Goal: Information Seeking & Learning: Find specific fact

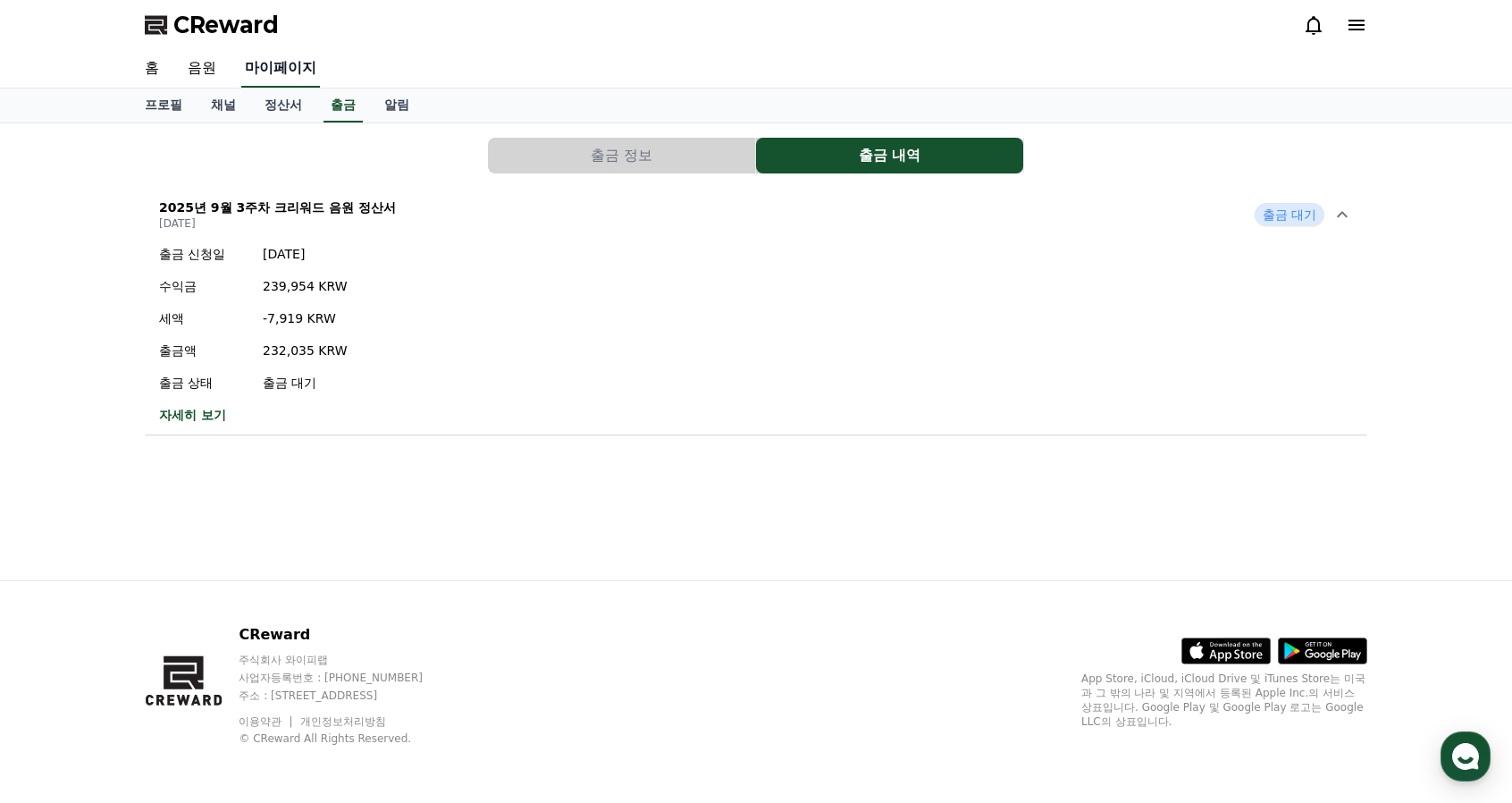
scroll to position [2520, 0]
click at [206, 64] on link "음원" at bounding box center [201, 69] width 57 height 38
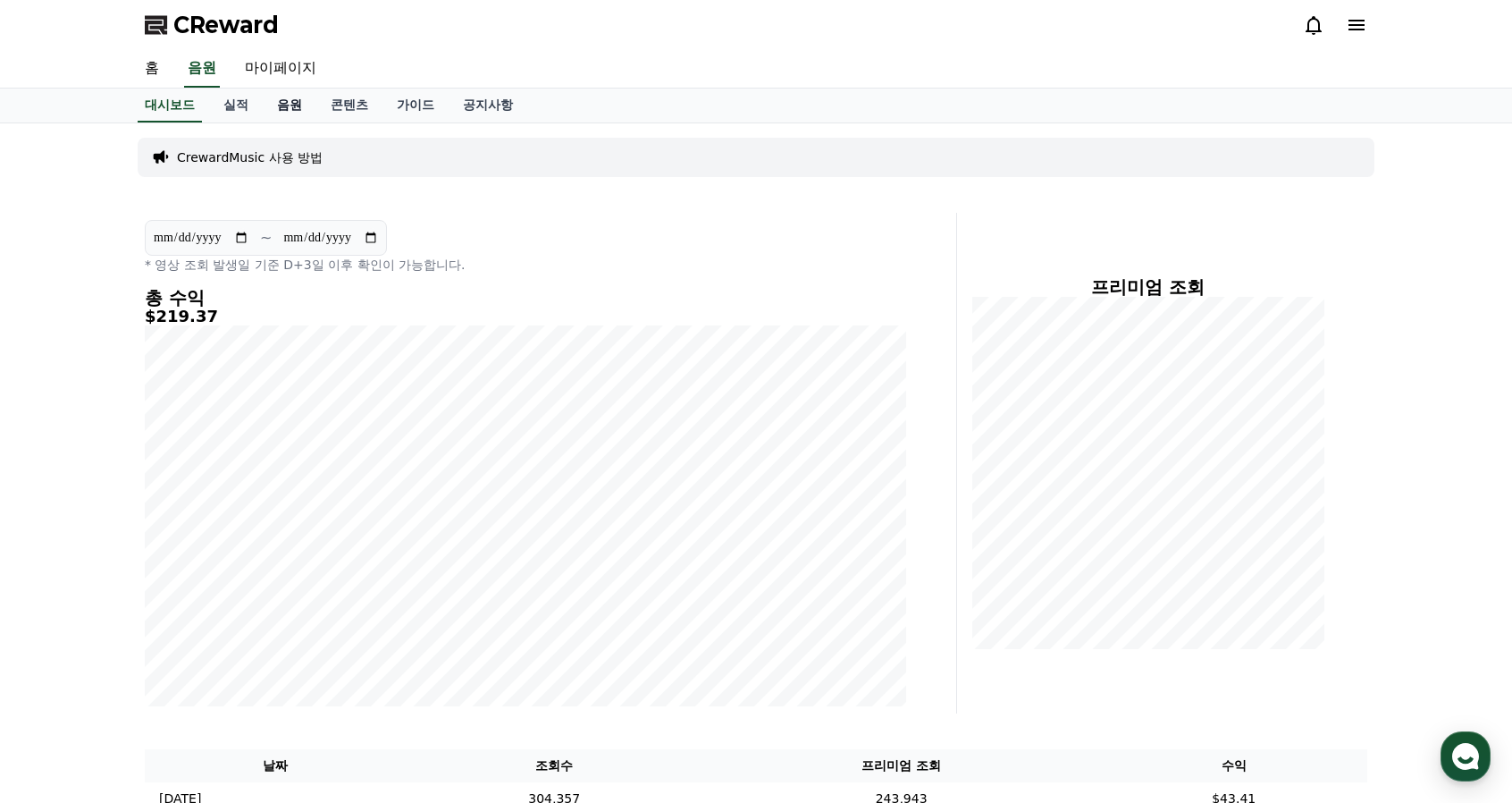
click at [303, 109] on link "음원" at bounding box center [289, 105] width 54 height 34
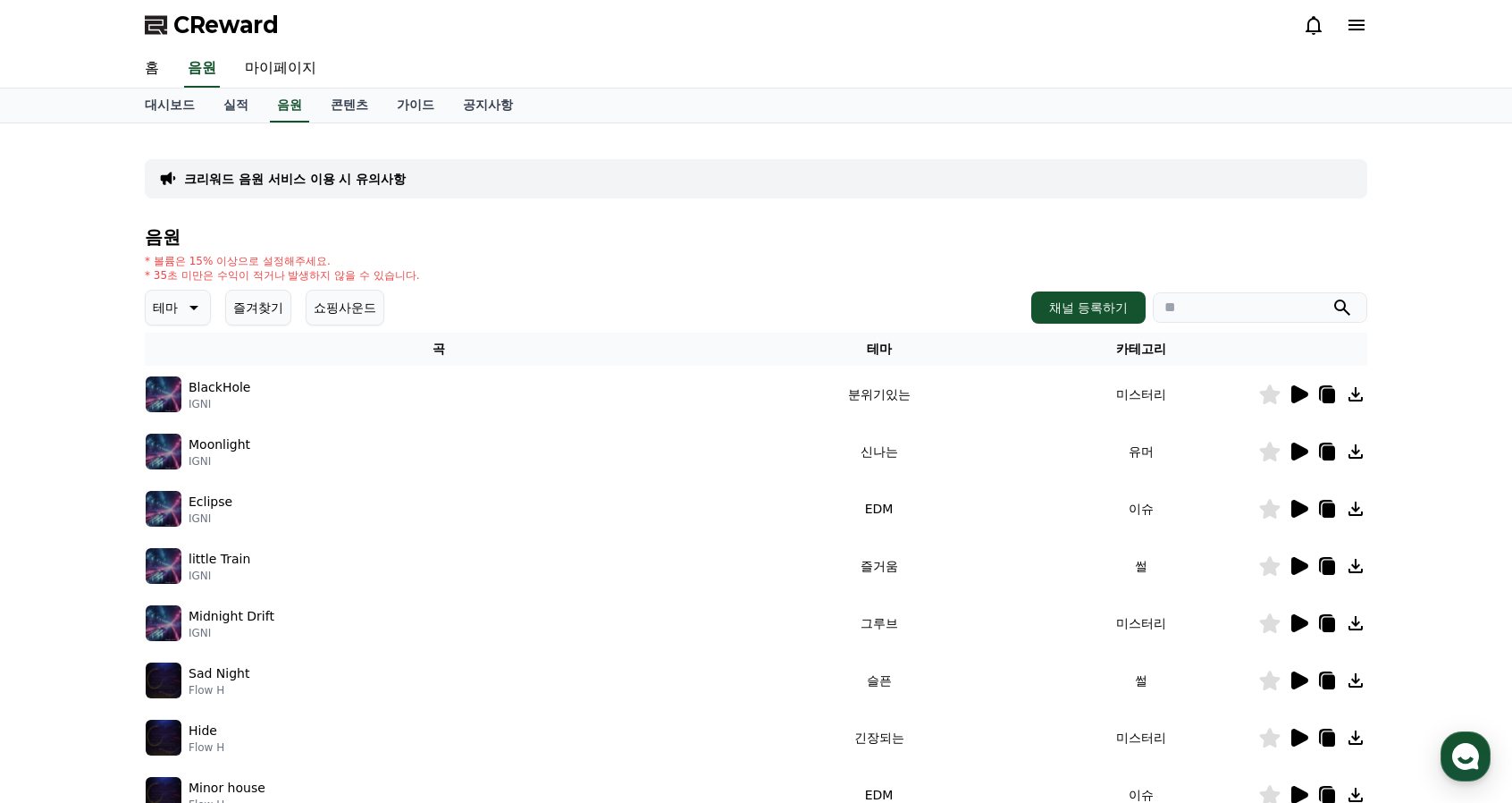
click at [249, 304] on button "즐겨찾기" at bounding box center [258, 307] width 66 height 36
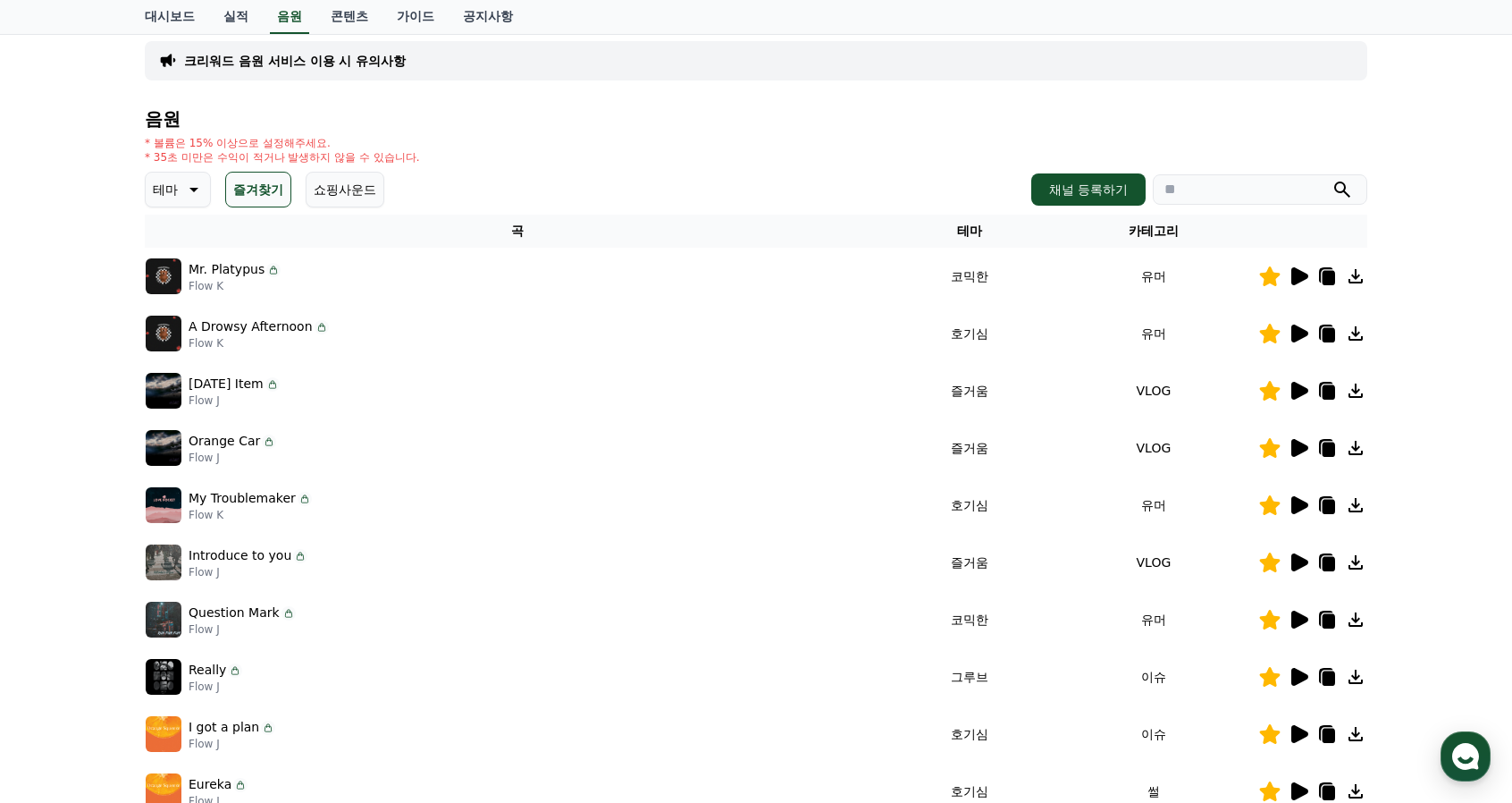
scroll to position [268, 0]
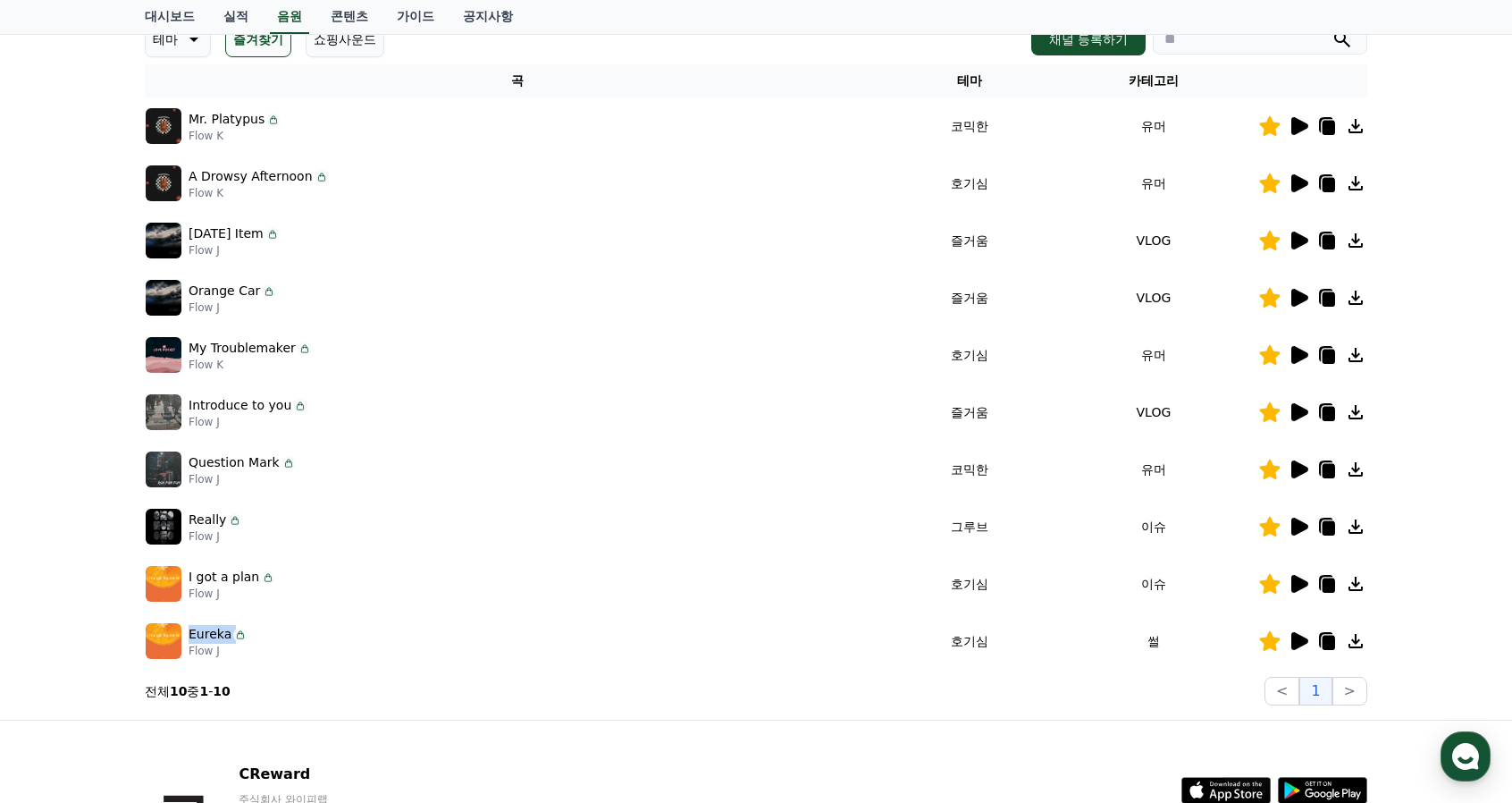
drag, startPoint x: 189, startPoint y: 630, endPoint x: 231, endPoint y: 627, distance: 42.1
click at [231, 627] on div "Eureka" at bounding box center [218, 634] width 59 height 19
copy div "Eureka"
click at [85, 663] on div "크리워드 음원 서비스 이용 시 유의사항 음원 * 볼륨은 15% 이상으로 설정해주세요. * 35초 미만은 수익이 적거나 발생하지 않을 수 있습니…" at bounding box center [756, 288] width 1512 height 865
drag, startPoint x: 305, startPoint y: 569, endPoint x: 183, endPoint y: 578, distance: 122.3
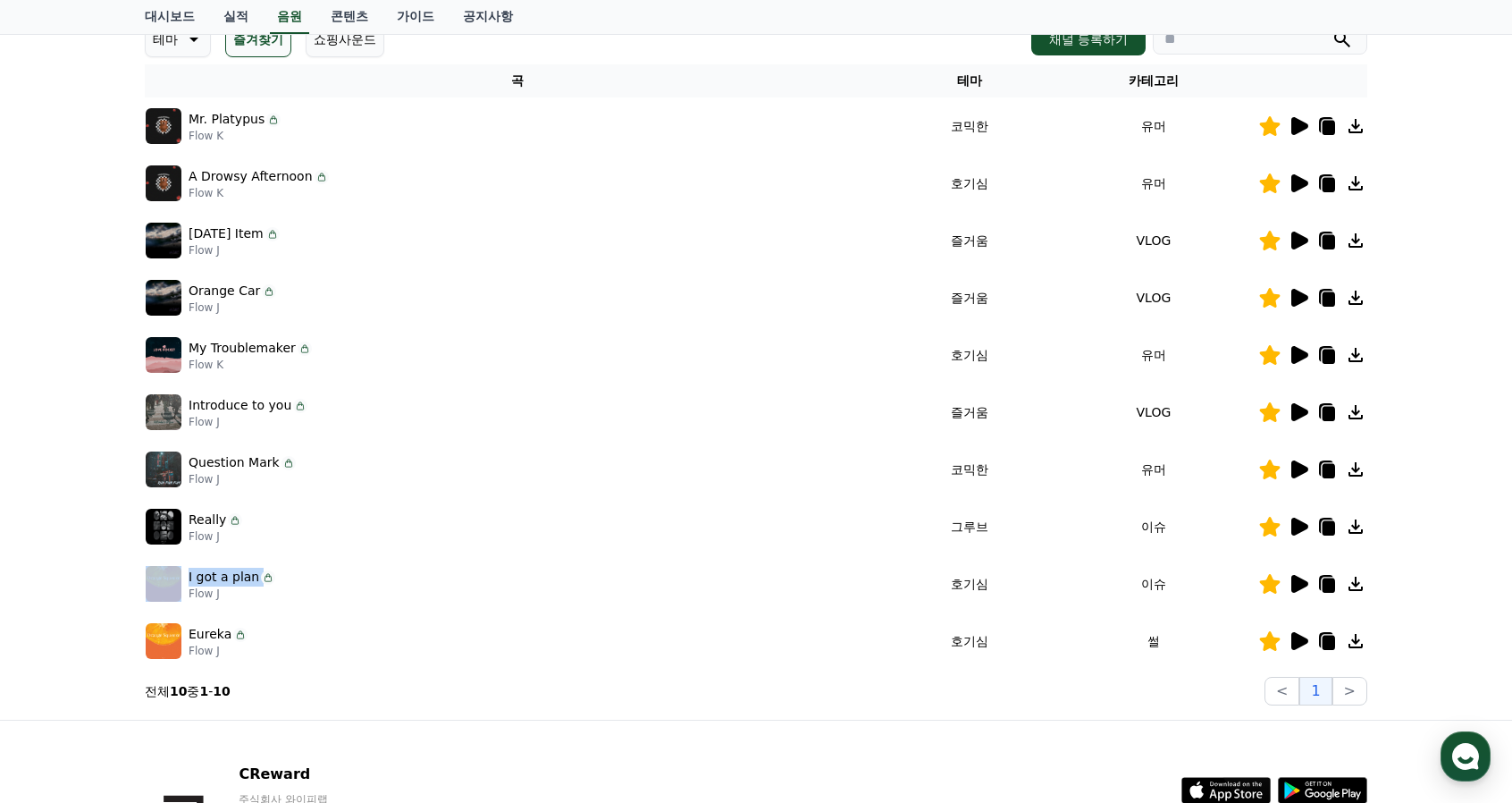
click at [183, 578] on div "I got a plan Flow J" at bounding box center [516, 584] width 743 height 36
copy div "I got a plan"
drag, startPoint x: 47, startPoint y: 380, endPoint x: 64, endPoint y: 370, distance: 19.7
click at [47, 380] on div "크리워드 음원 서비스 이용 시 유의사항 음원 * 볼륨은 15% 이상으로 설정해주세요. * 35초 미만은 수익이 적거나 발생하지 않을 수 있습니…" at bounding box center [756, 288] width 1512 height 865
